Goal: Task Accomplishment & Management: Manage account settings

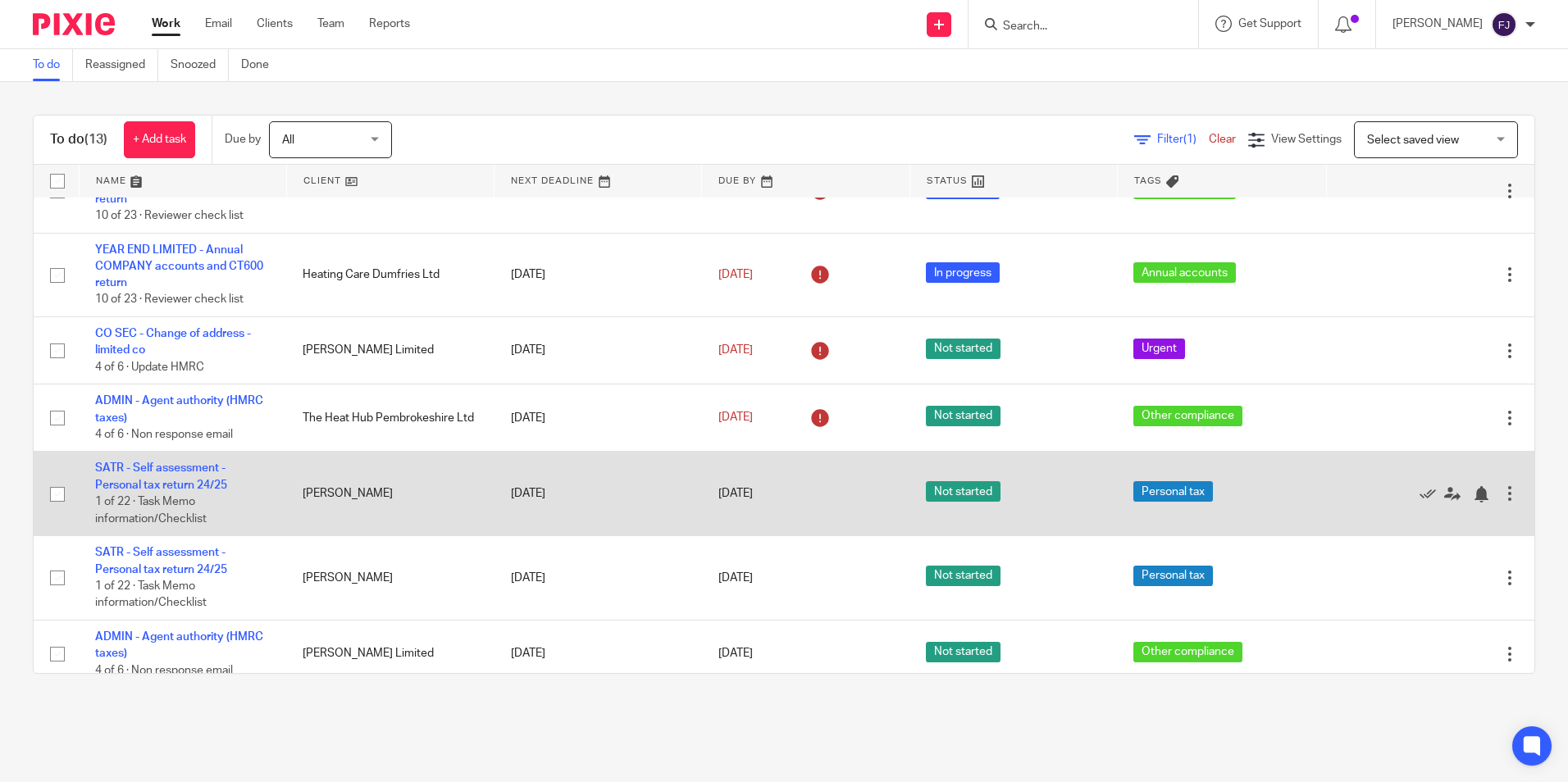
scroll to position [560, 0]
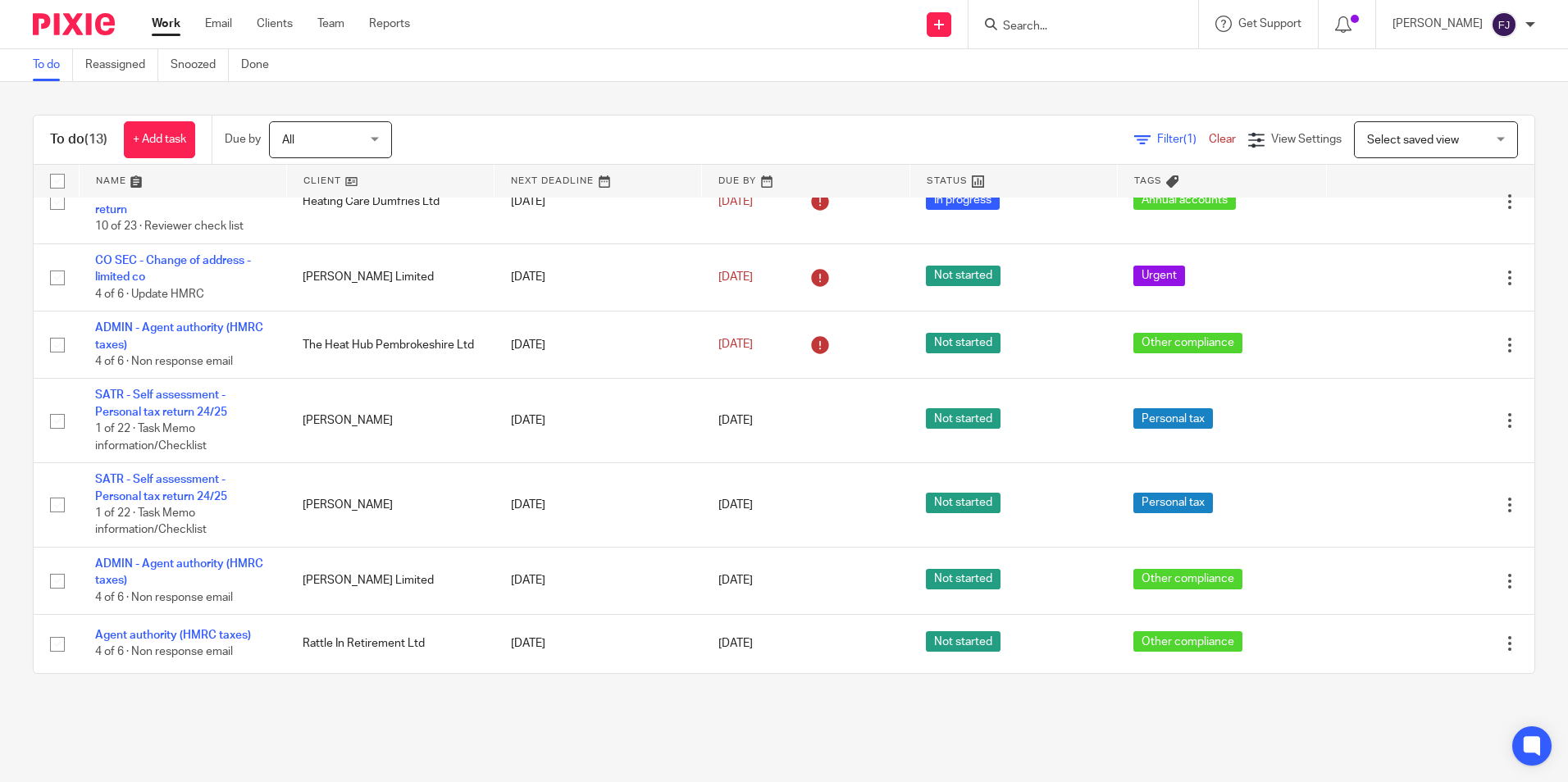
click at [163, 21] on link "Work" at bounding box center [165, 24] width 29 height 17
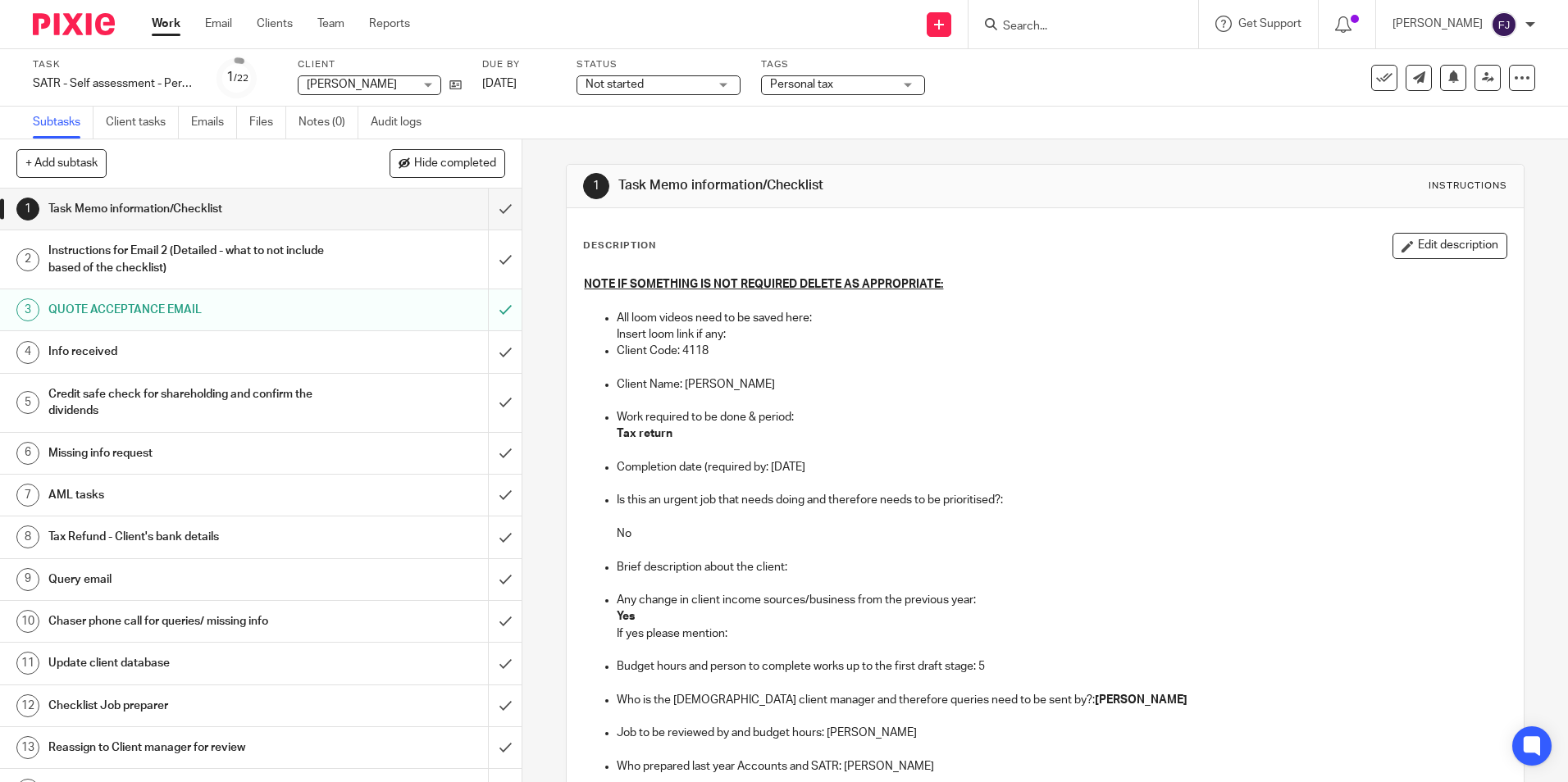
scroll to position [246, 0]
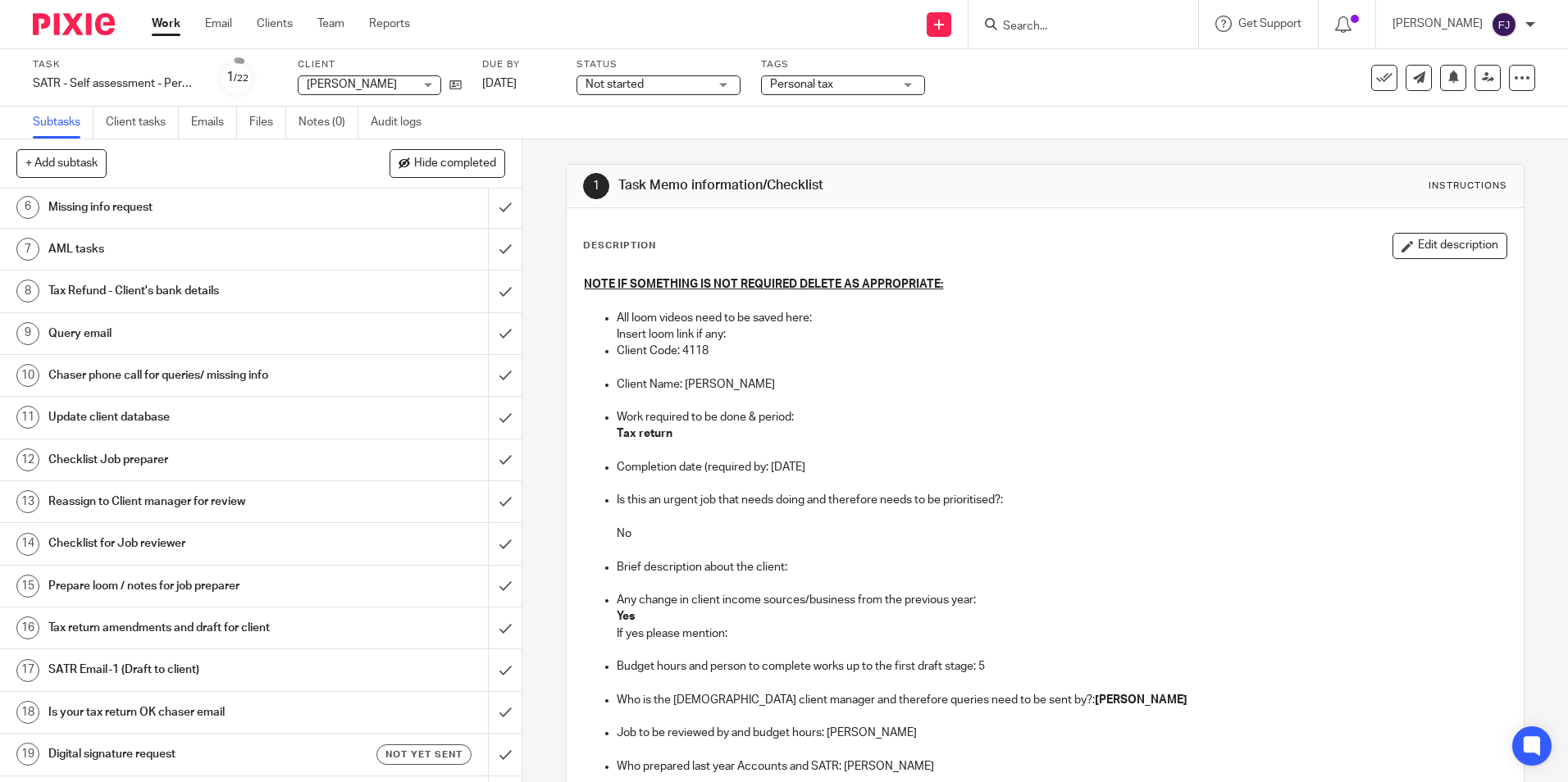
click at [637, 80] on span "Not started" at bounding box center [614, 84] width 58 height 12
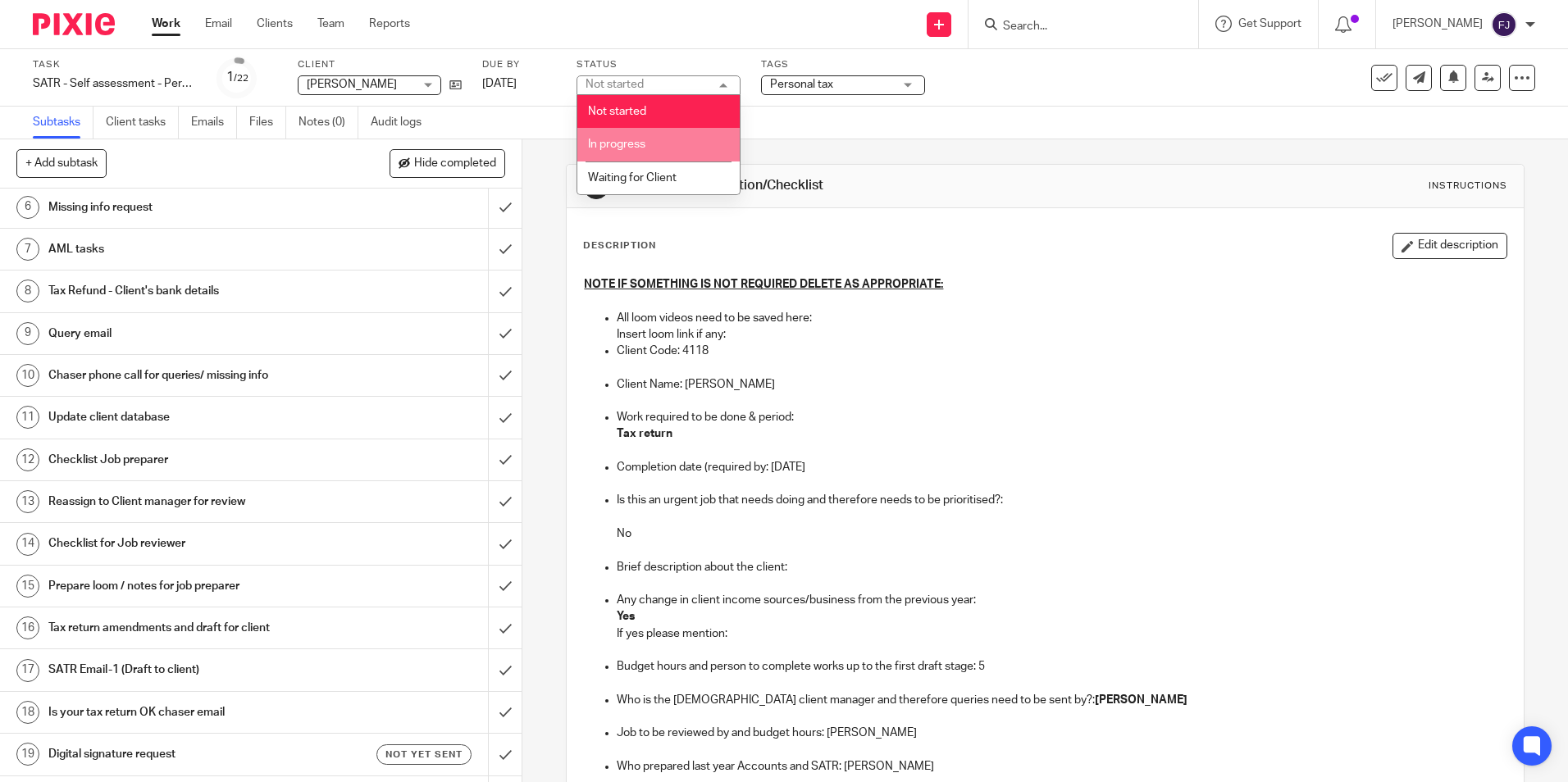
click at [629, 139] on span "In progress" at bounding box center [616, 145] width 57 height 12
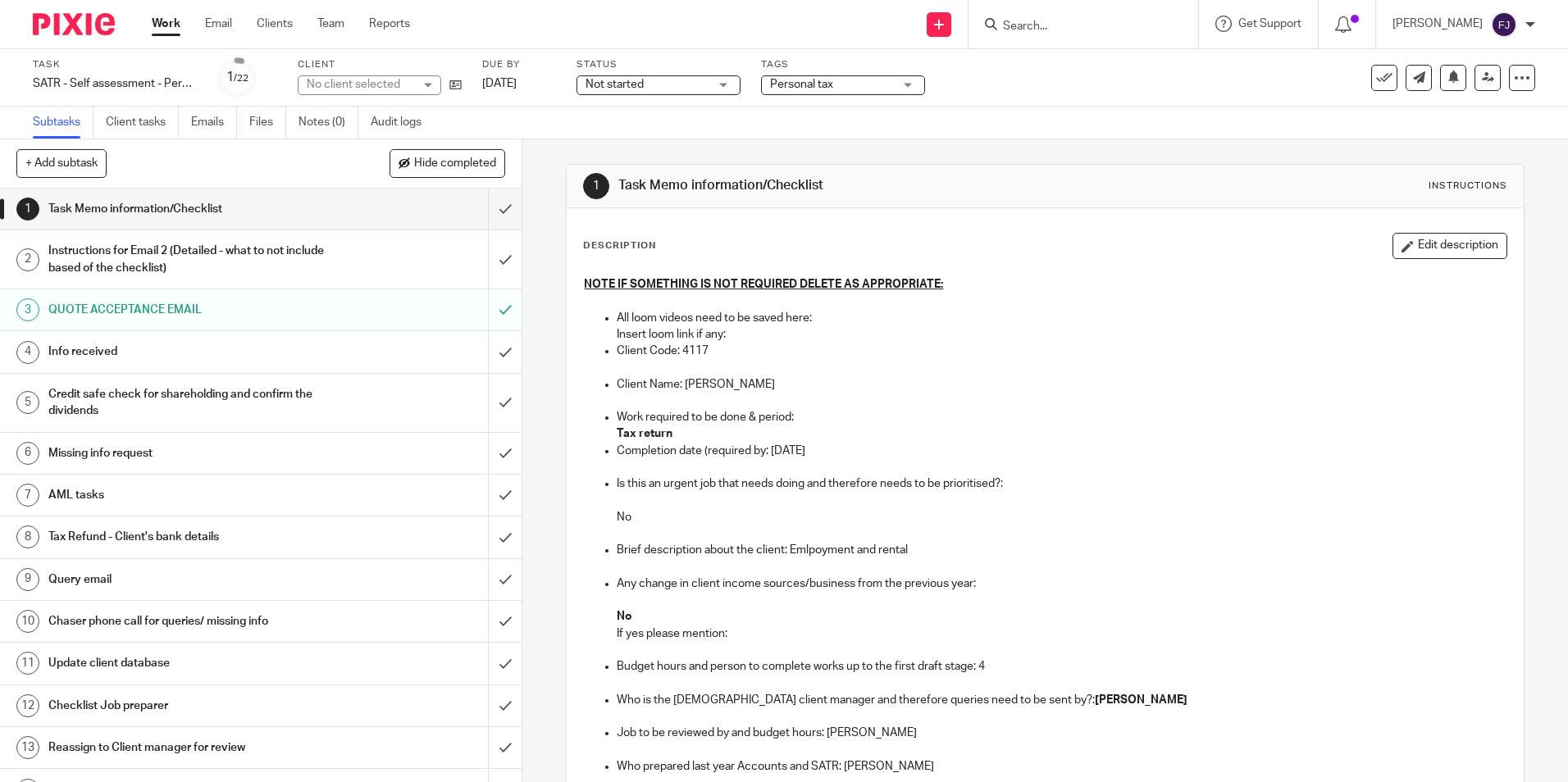
click at [637, 90] on span "Not started" at bounding box center [647, 84] width 123 height 17
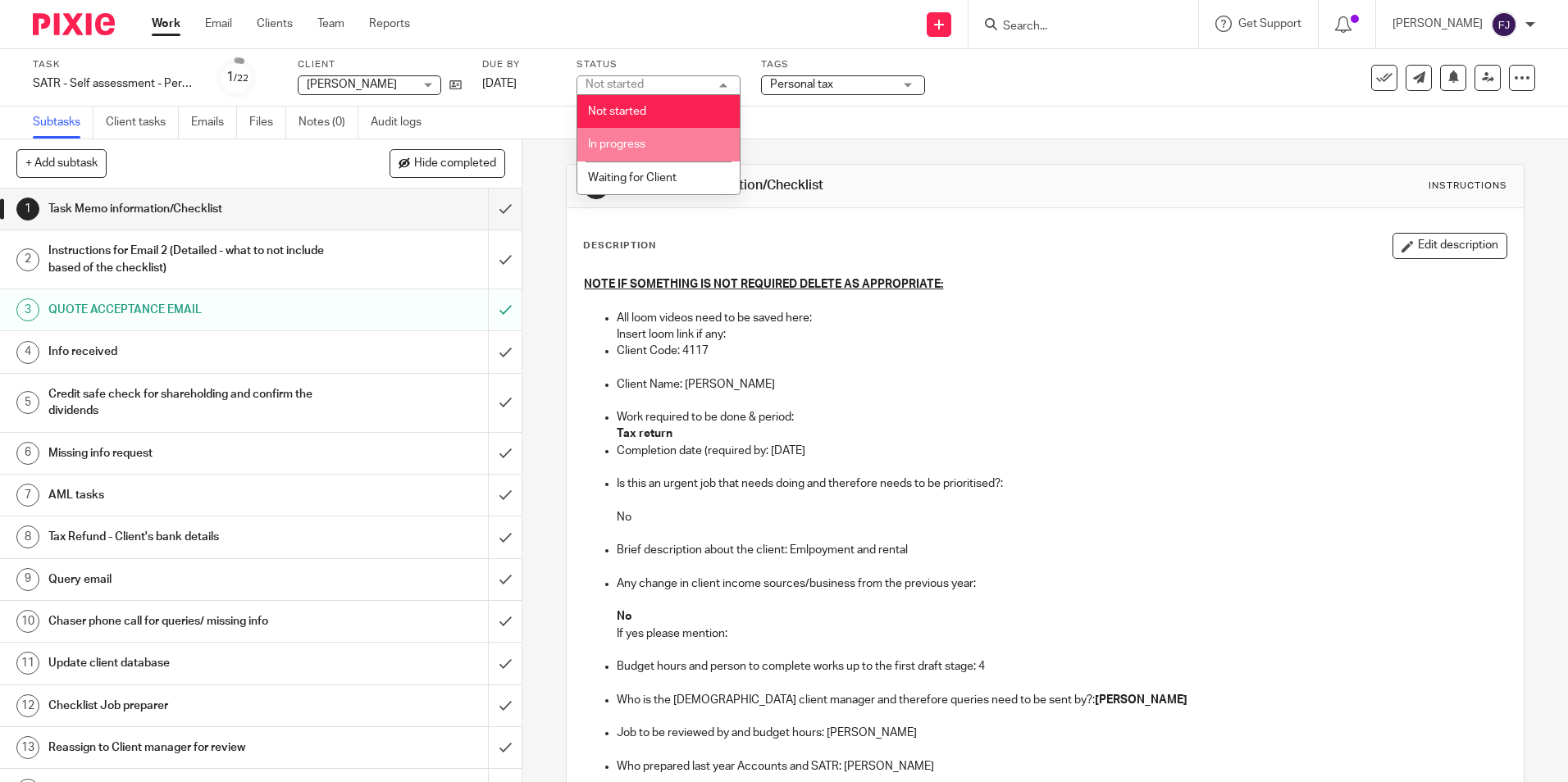
click at [624, 141] on span "In progress" at bounding box center [616, 145] width 57 height 12
